Goal: Task Accomplishment & Management: Complete application form

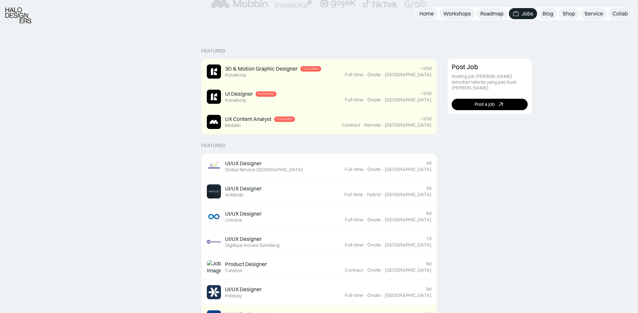
scroll to position [168, 0]
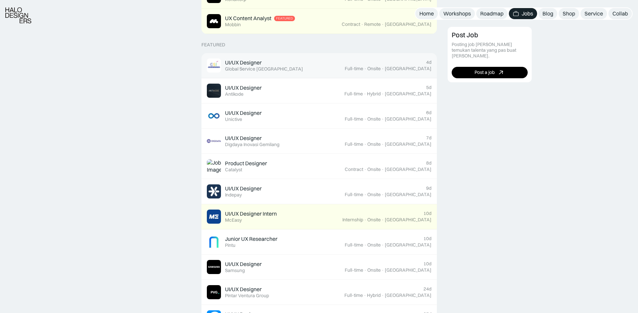
click at [291, 71] on div "UI/UX Designer Featured Global Service Indonesia" at bounding box center [276, 65] width 138 height 14
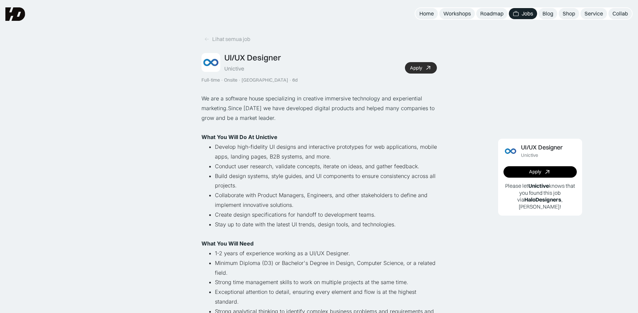
click at [426, 69] on icon at bounding box center [428, 68] width 10 height 10
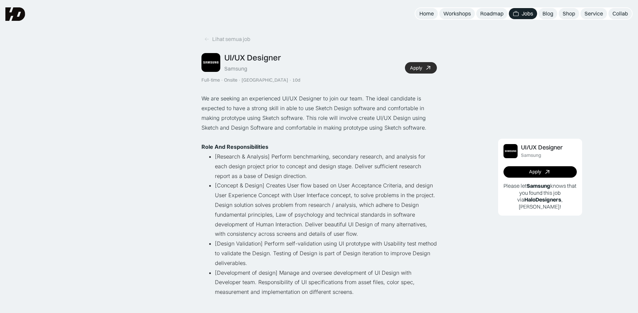
click at [410, 67] on div "Apply" at bounding box center [416, 68] width 12 height 6
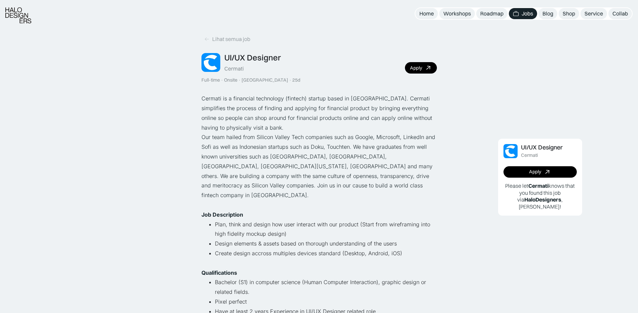
scroll to position [134, 0]
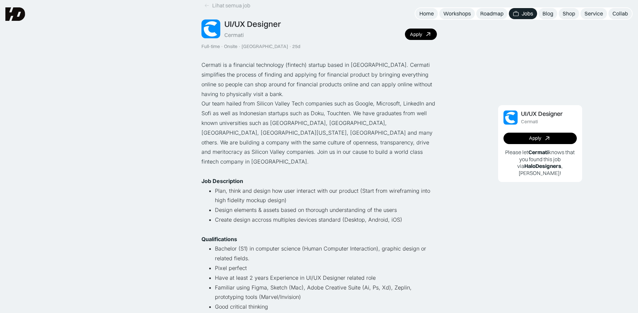
scroll to position [0, 0]
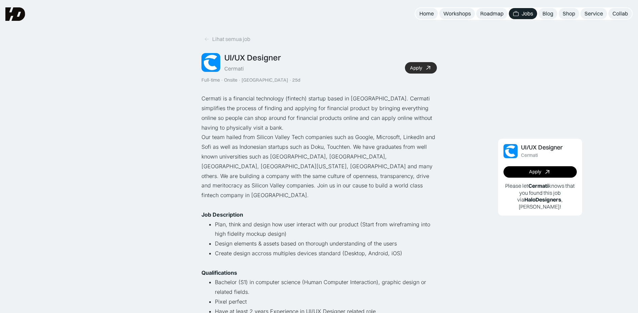
click at [420, 67] on div "Apply" at bounding box center [416, 68] width 12 height 6
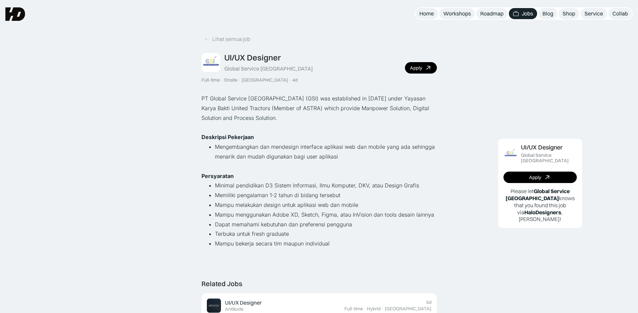
click at [421, 66] on div "Apply" at bounding box center [416, 68] width 12 height 6
click at [417, 70] on div "Apply" at bounding box center [416, 68] width 12 height 6
click at [303, 120] on p "PT Global Service Indonesia (GSI) was established in December 24, 2014 under Ya…" at bounding box center [318, 108] width 235 height 29
click at [424, 68] on link "Apply" at bounding box center [421, 67] width 32 height 11
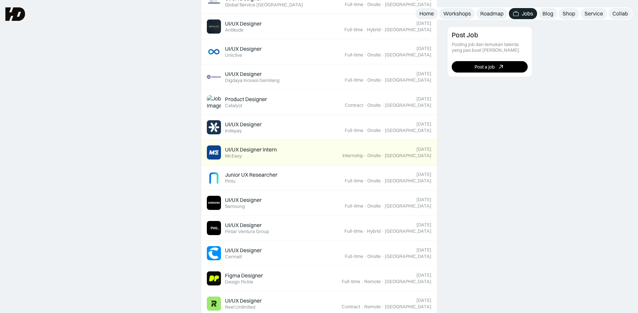
scroll to position [400, 0]
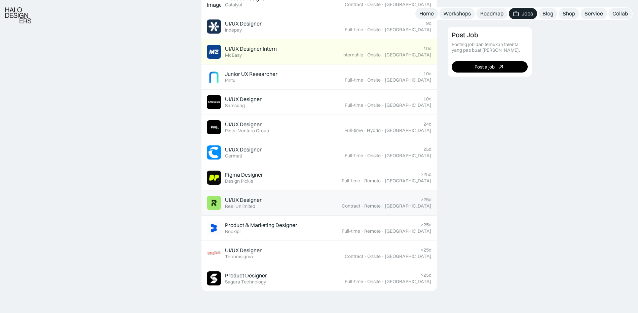
click at [315, 204] on div "UI/UX Designer Featured Reel Unlimited" at bounding box center [274, 203] width 135 height 14
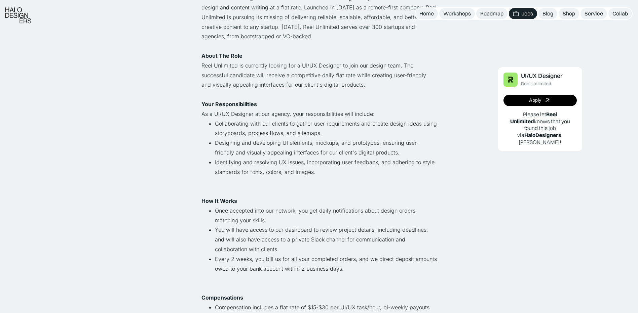
scroll to position [202, 0]
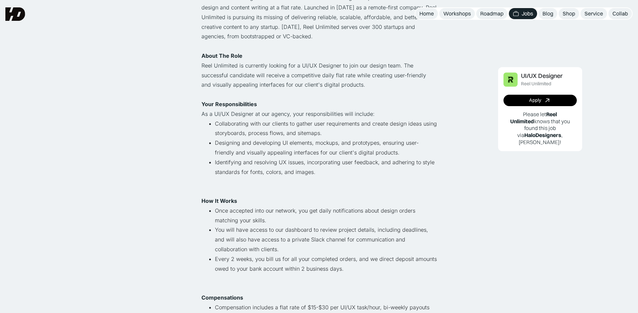
scroll to position [0, 0]
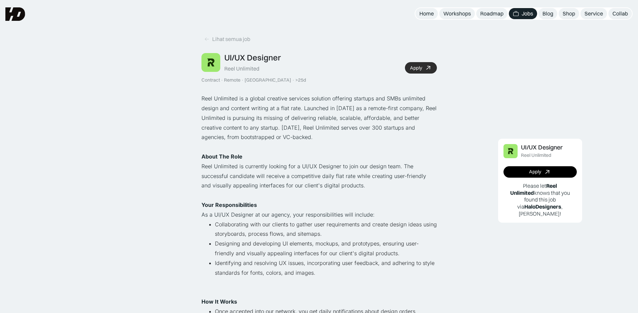
click at [412, 69] on div "Apply" at bounding box center [416, 68] width 12 height 6
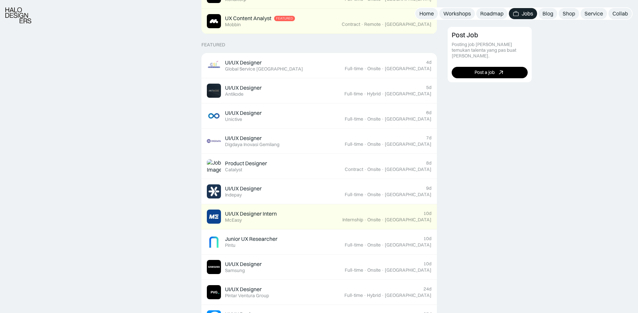
scroll to position [370, 0]
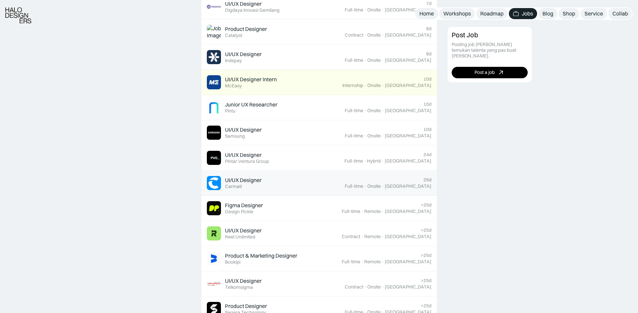
click at [266, 183] on div "UI/UX Designer Featured Cermati" at bounding box center [276, 183] width 138 height 14
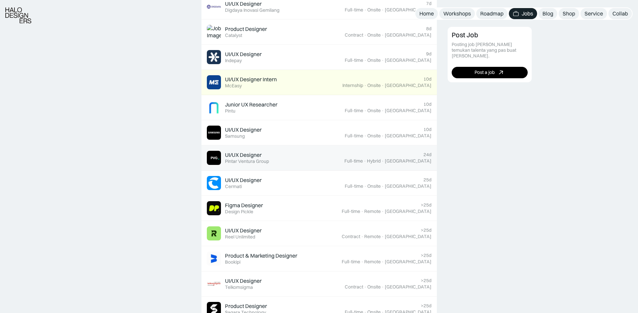
click at [291, 161] on div "UI/UX Designer Featured Pintar Ventura Group" at bounding box center [275, 158] width 137 height 14
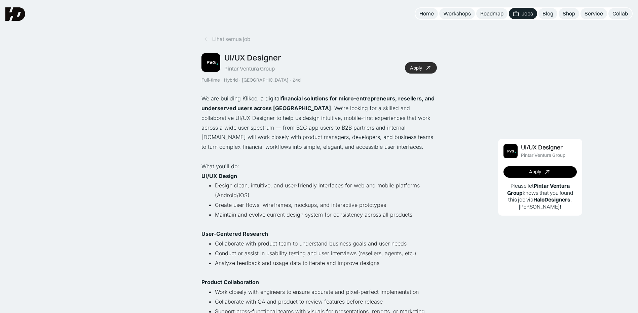
click at [421, 67] on div "Apply" at bounding box center [416, 68] width 12 height 6
